Goal: Transaction & Acquisition: Obtain resource

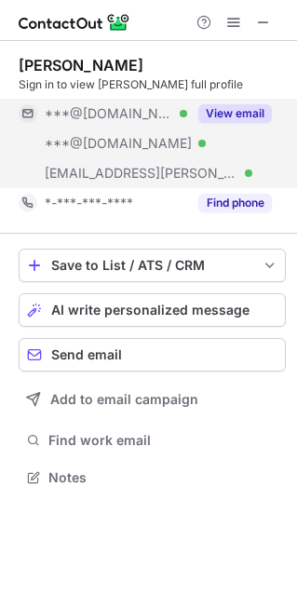
scroll to position [463, 297]
click at [244, 115] on button "View email" at bounding box center [235, 113] width 74 height 19
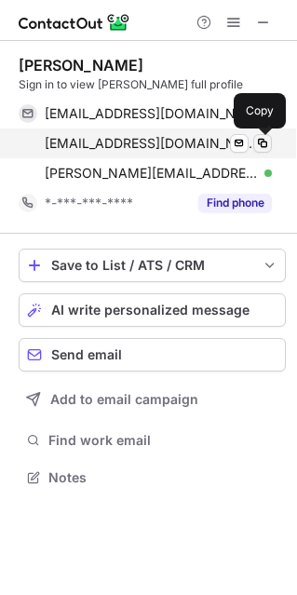
click at [263, 142] on span at bounding box center [262, 143] width 15 height 15
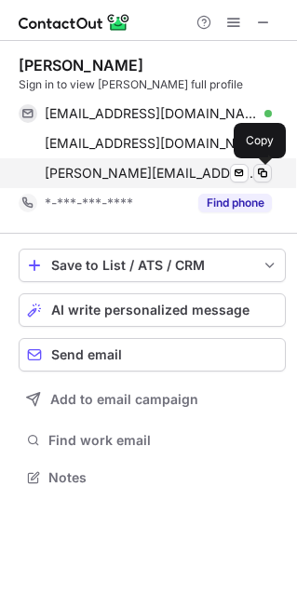
click at [260, 180] on button at bounding box center [262, 173] width 19 height 19
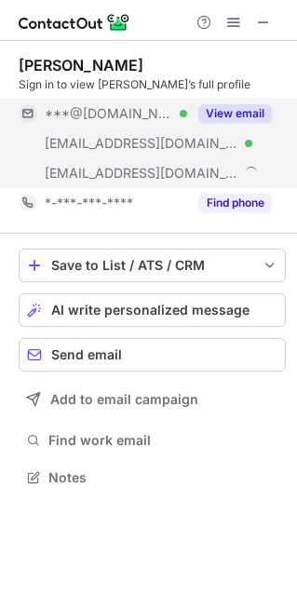
scroll to position [463, 297]
click at [247, 117] on button "View email" at bounding box center [235, 113] width 74 height 19
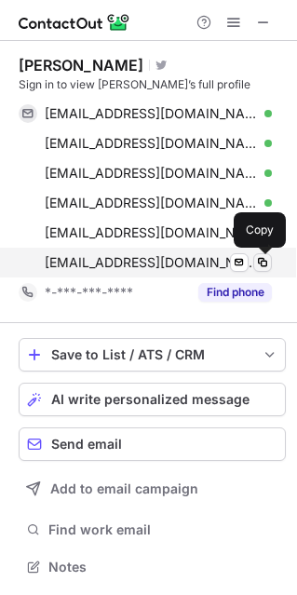
click at [263, 259] on span at bounding box center [262, 262] width 15 height 15
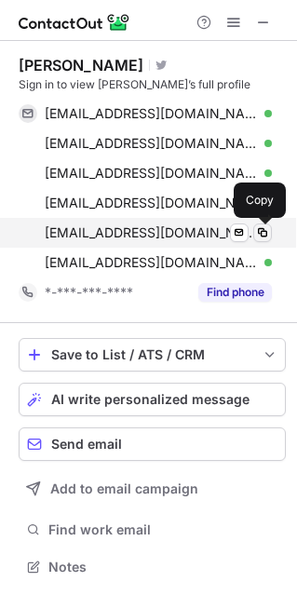
click at [261, 231] on span at bounding box center [262, 232] width 15 height 15
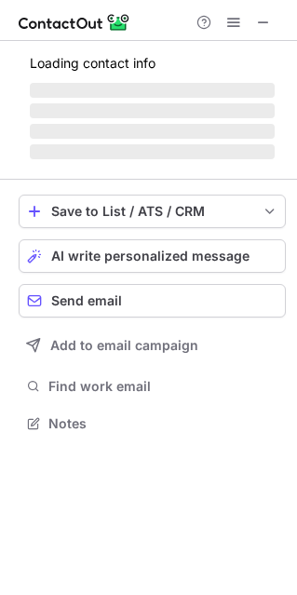
scroll to position [9, 9]
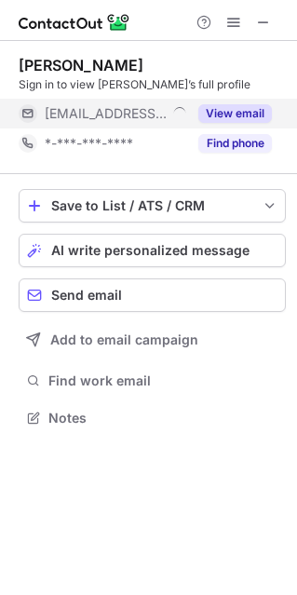
click at [249, 115] on button "View email" at bounding box center [235, 113] width 74 height 19
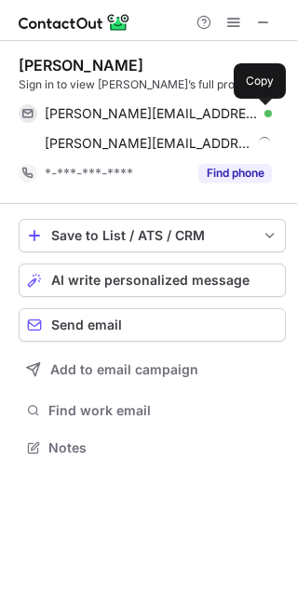
scroll to position [434, 297]
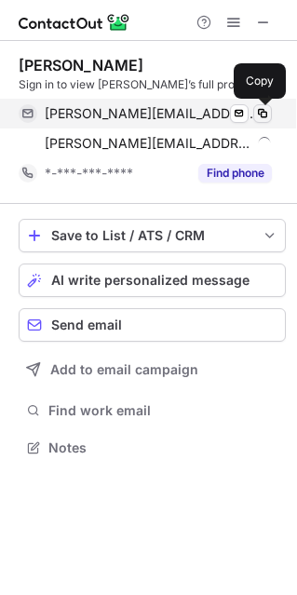
click at [263, 113] on span at bounding box center [262, 113] width 15 height 15
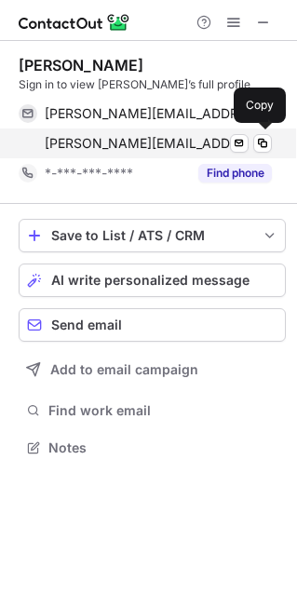
click at [261, 132] on div "cristina@sdhstudio.com Send email Copy" at bounding box center [145, 143] width 253 height 30
